Goal: Task Accomplishment & Management: Use online tool/utility

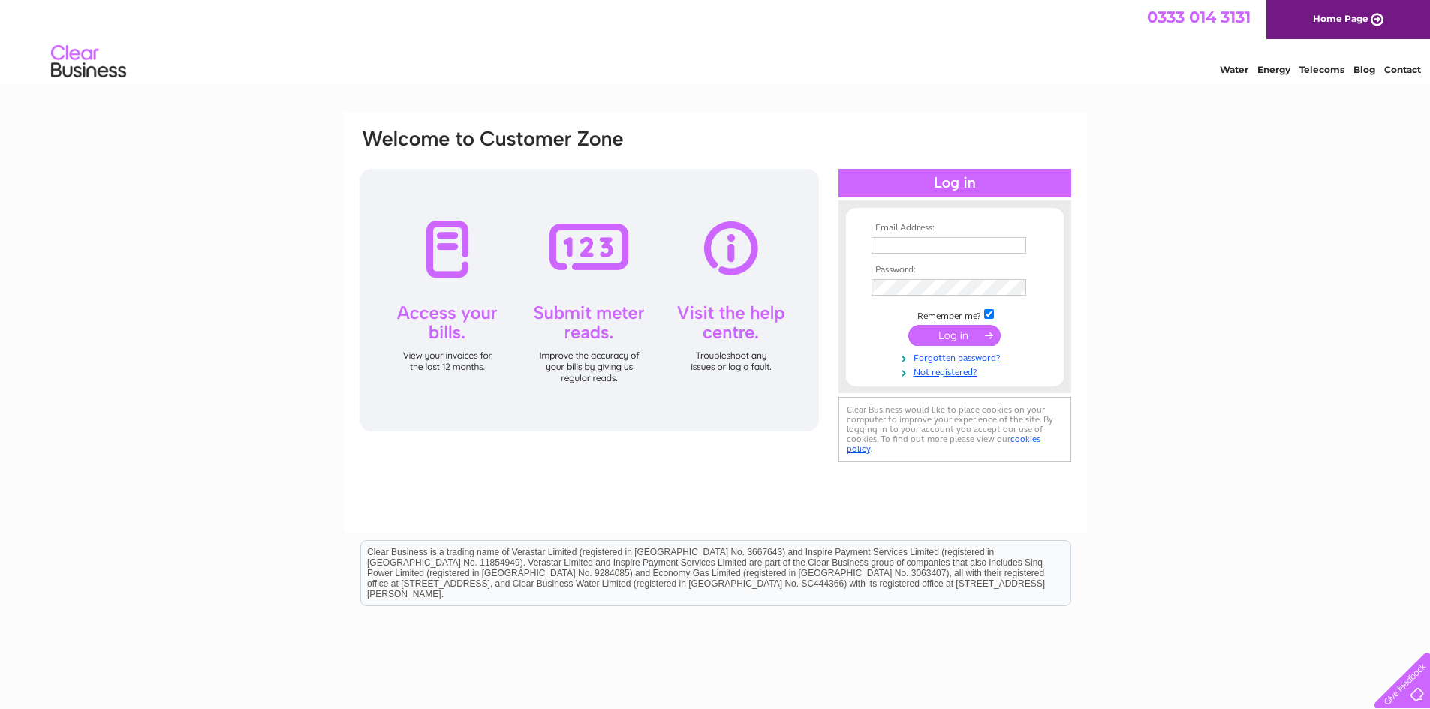
type input "zoe@ahcproperty.co.uk"
click at [926, 336] on input "submit" at bounding box center [954, 335] width 92 height 21
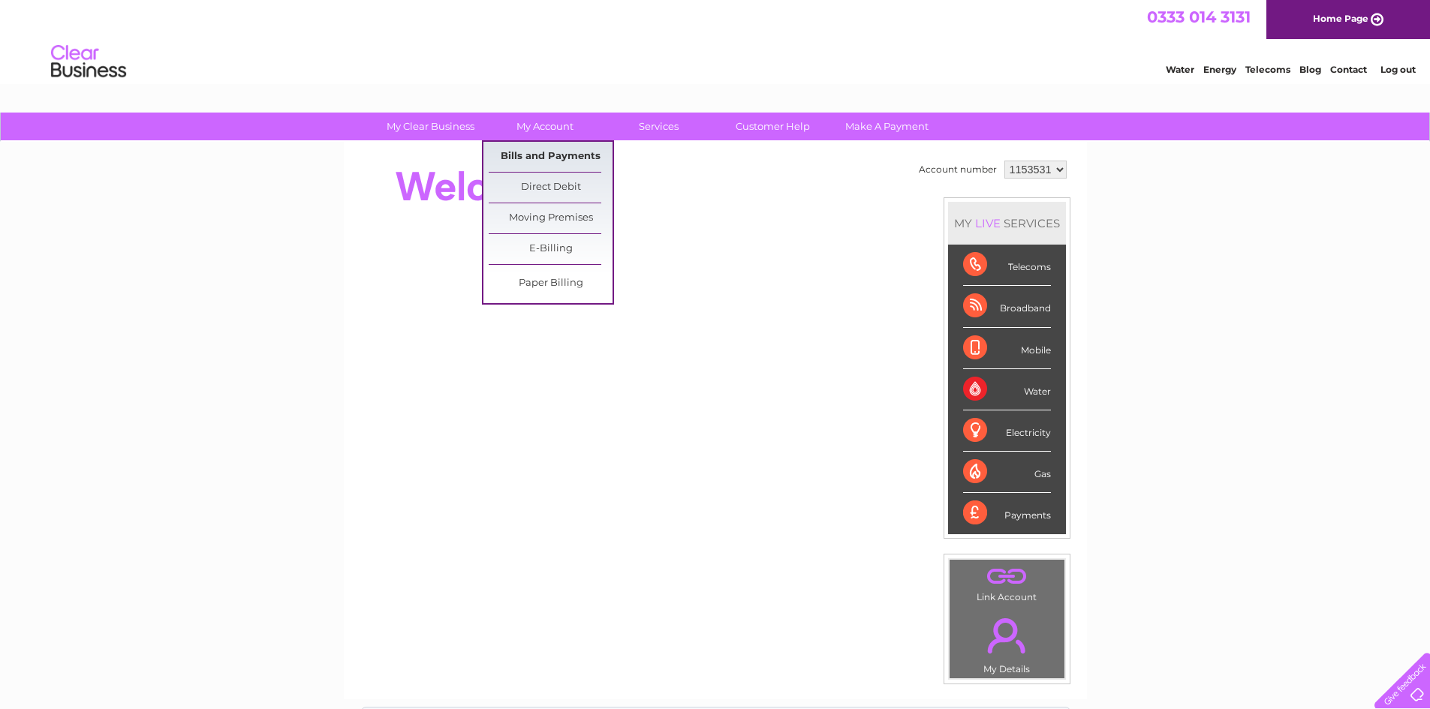
click at [555, 152] on link "Bills and Payments" at bounding box center [551, 157] width 124 height 30
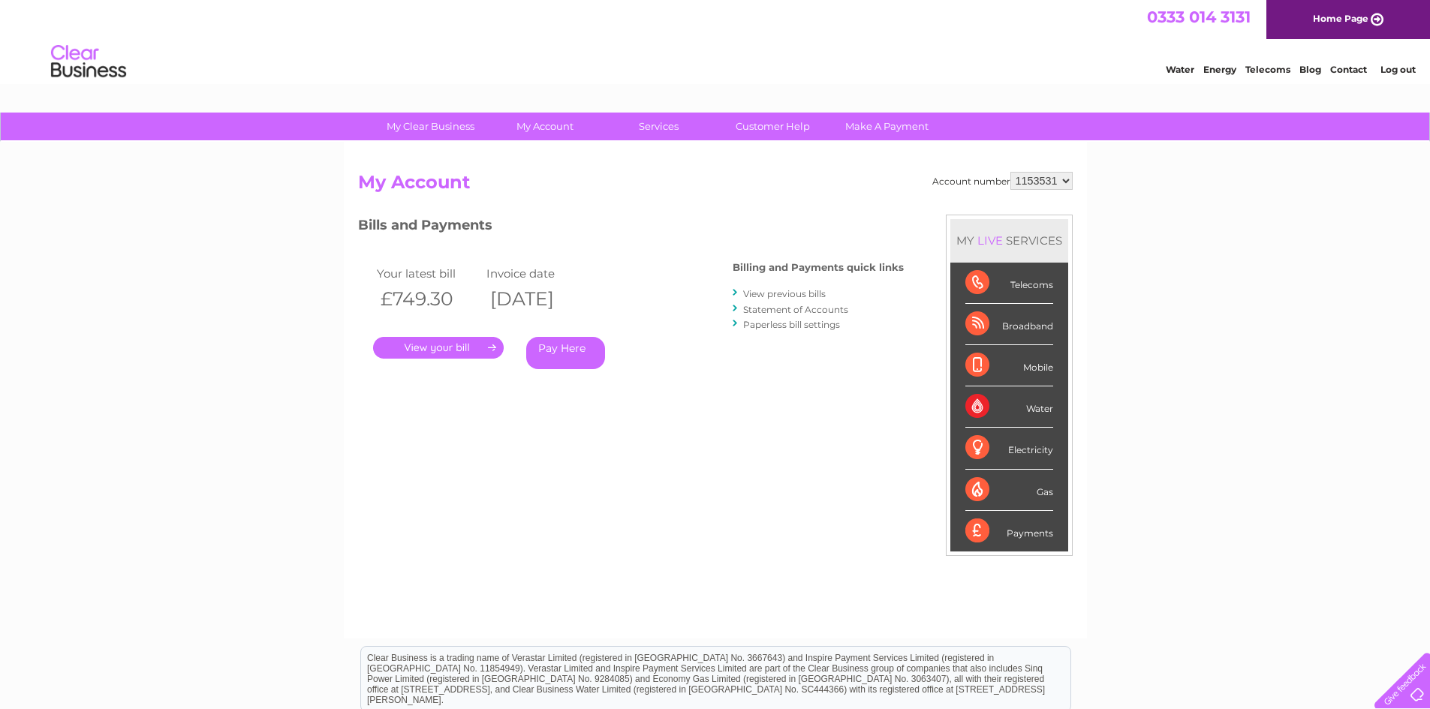
click at [435, 346] on link "." at bounding box center [438, 348] width 131 height 22
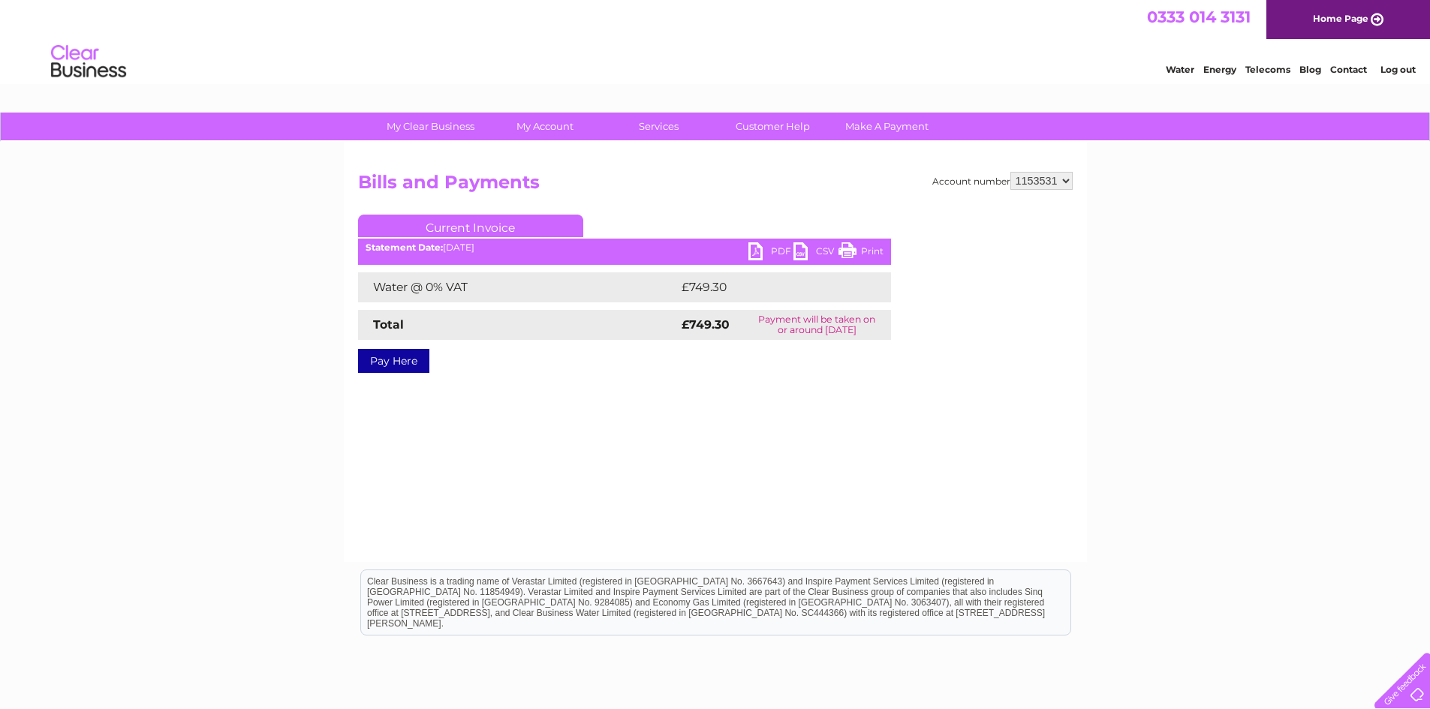
click at [750, 257] on link "PDF" at bounding box center [770, 253] width 45 height 22
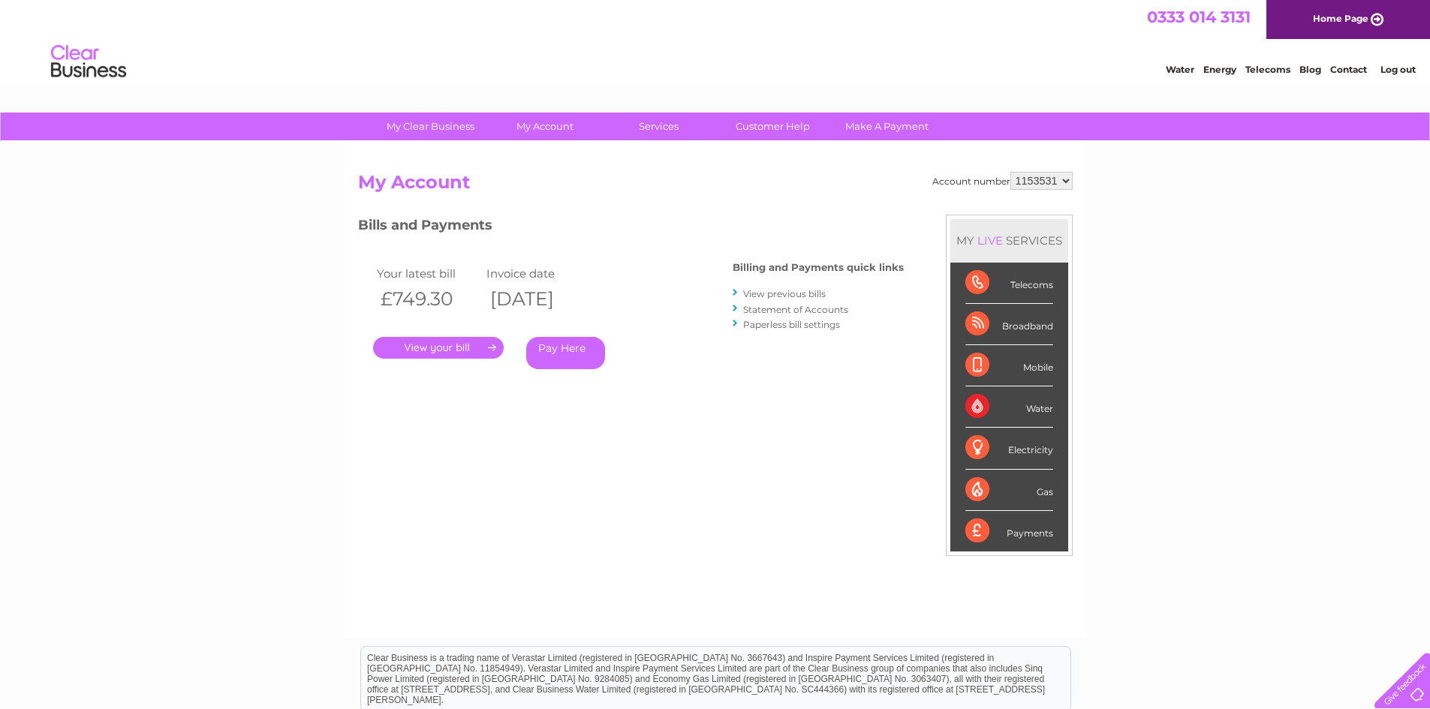
click at [771, 296] on link "View previous bills" at bounding box center [784, 293] width 83 height 11
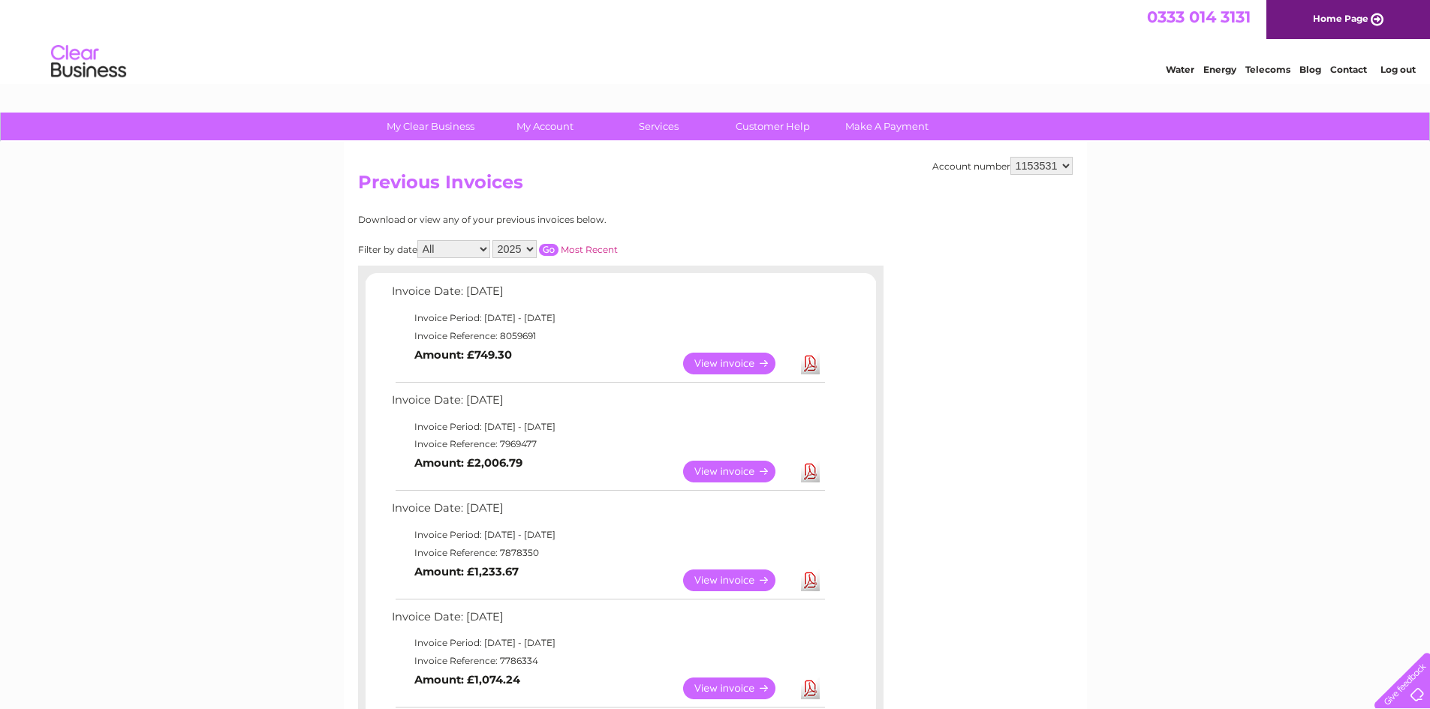
click at [694, 470] on link "View" at bounding box center [738, 472] width 110 height 22
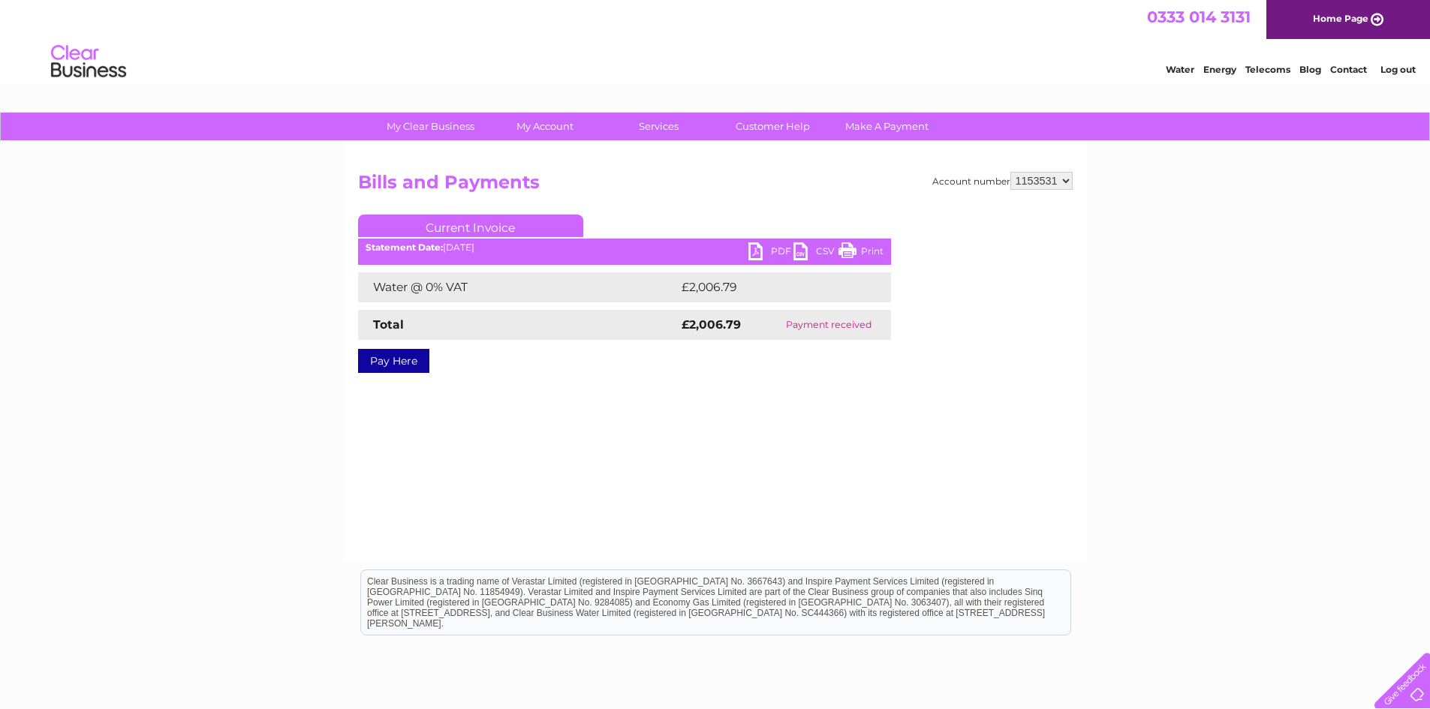
click at [763, 251] on link "PDF" at bounding box center [770, 253] width 45 height 22
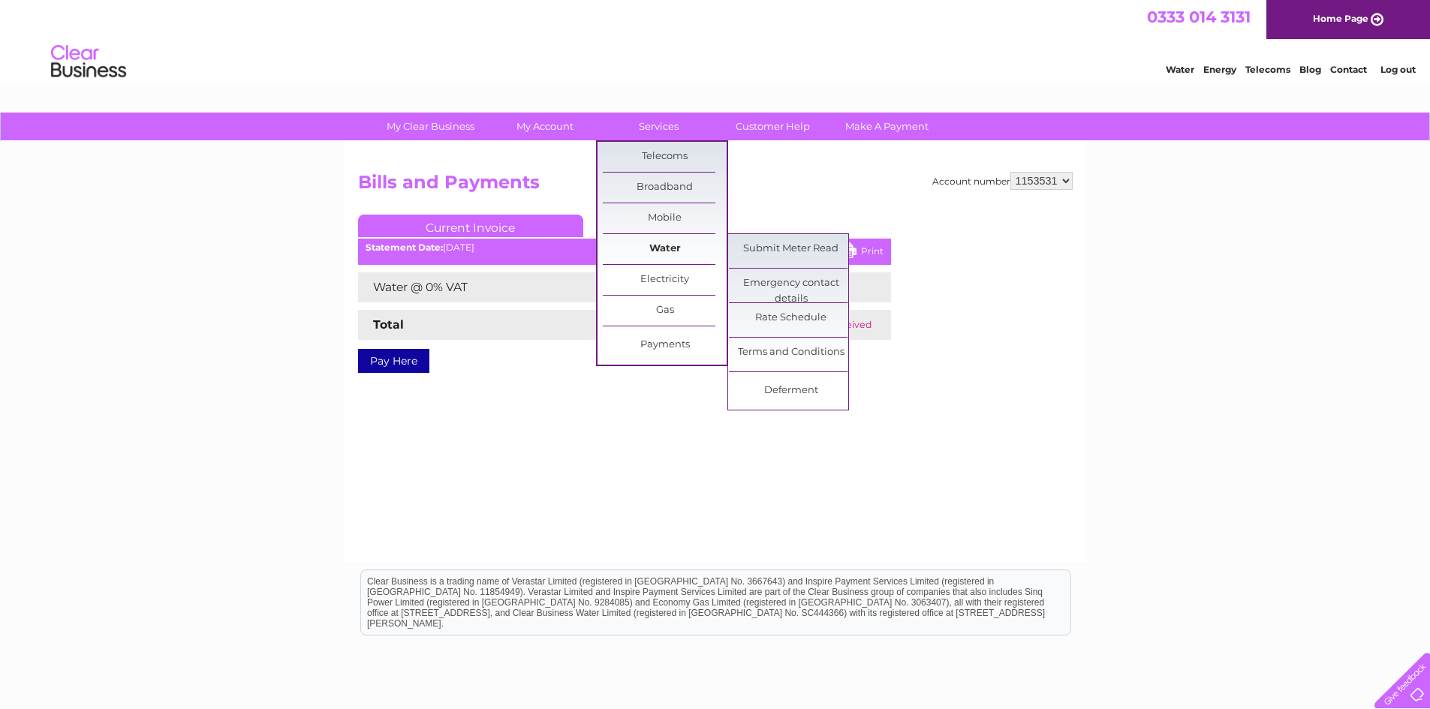
click at [669, 247] on link "Water" at bounding box center [665, 249] width 124 height 30
click at [747, 258] on link "Submit Meter Read" at bounding box center [791, 249] width 124 height 30
